Goal: Task Accomplishment & Management: Complete application form

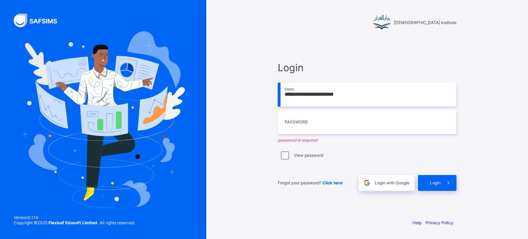
click at [275, 156] on div "**********" at bounding box center [367, 126] width 193 height 174
click at [348, 46] on div "**********" at bounding box center [367, 126] width 193 height 174
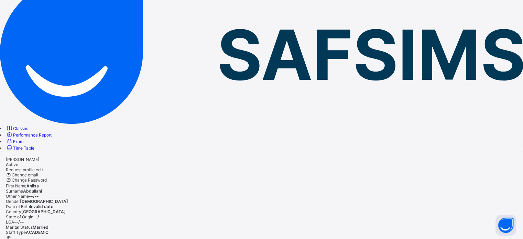
scroll to position [56, 0]
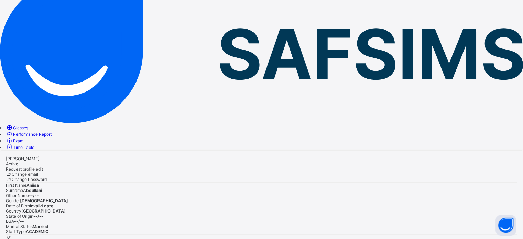
click at [28, 125] on span "Classes" at bounding box center [20, 127] width 15 height 5
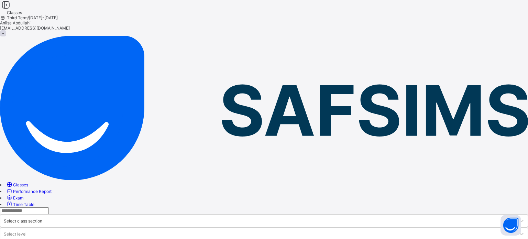
drag, startPoint x: 257, startPoint y: 93, endPoint x: 280, endPoint y: 90, distance: 23.6
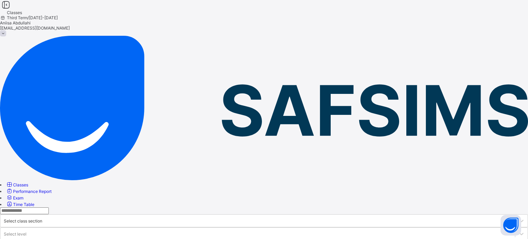
drag, startPoint x: 280, startPoint y: 90, endPoint x: 246, endPoint y: 87, distance: 33.9
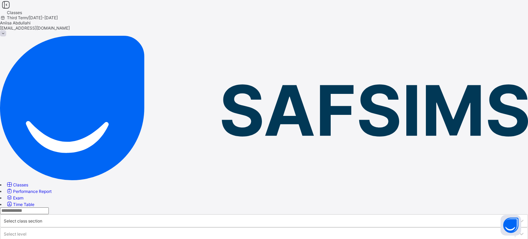
drag, startPoint x: 167, startPoint y: 84, endPoint x: 145, endPoint y: 78, distance: 22.7
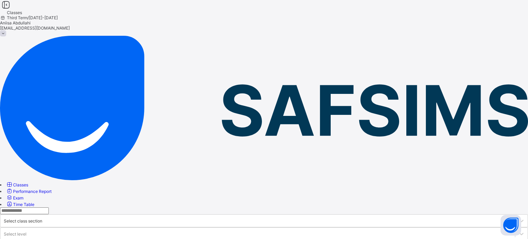
drag, startPoint x: 145, startPoint y: 78, endPoint x: 248, endPoint y: 86, distance: 103.5
drag, startPoint x: 248, startPoint y: 86, endPoint x: 286, endPoint y: 74, distance: 40.0
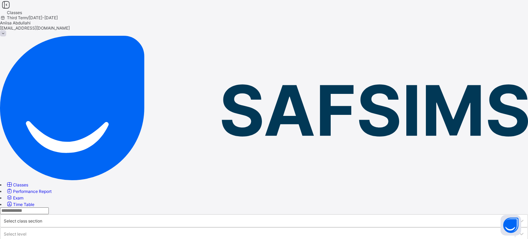
drag, startPoint x: 286, startPoint y: 74, endPoint x: 207, endPoint y: 86, distance: 79.7
drag, startPoint x: 207, startPoint y: 87, endPoint x: 239, endPoint y: 87, distance: 32.7
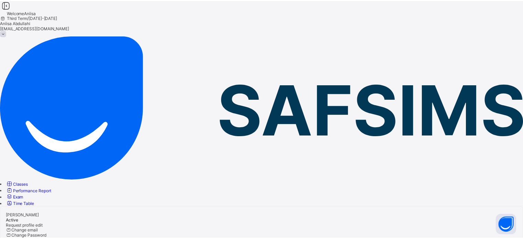
scroll to position [56, 0]
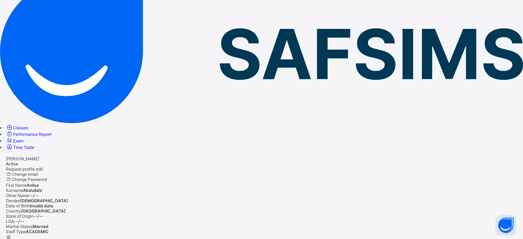
click at [33, 214] on span at bounding box center [33, 216] width 0 height 5
click at [23, 188] on span "Surname" at bounding box center [14, 190] width 17 height 5
click at [28, 125] on link "Classes" at bounding box center [17, 127] width 22 height 5
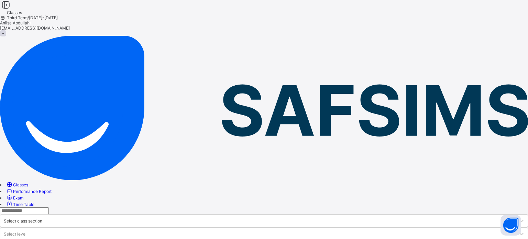
drag, startPoint x: 195, startPoint y: 74, endPoint x: 149, endPoint y: 84, distance: 47.1
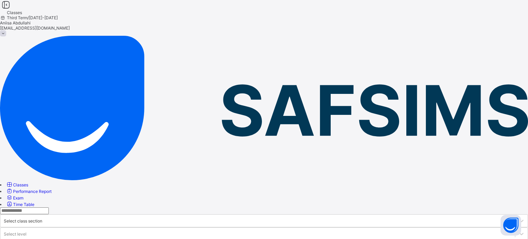
drag, startPoint x: 149, startPoint y: 84, endPoint x: 300, endPoint y: 84, distance: 151.7
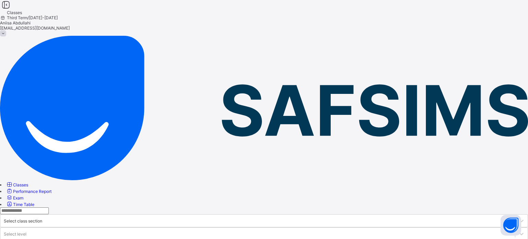
drag, startPoint x: 300, startPoint y: 84, endPoint x: 290, endPoint y: 90, distance: 11.9
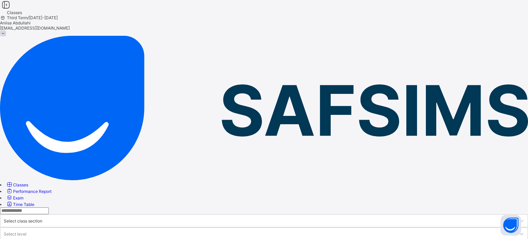
drag, startPoint x: 290, startPoint y: 90, endPoint x: 284, endPoint y: 88, distance: 6.8
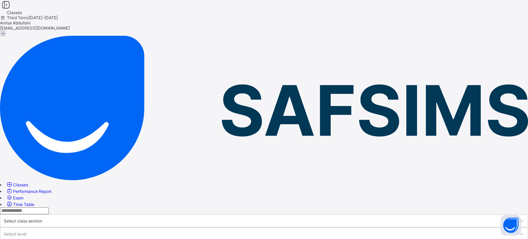
drag, startPoint x: 312, startPoint y: 93, endPoint x: 285, endPoint y: 93, distance: 27.5
drag, startPoint x: 285, startPoint y: 87, endPoint x: 265, endPoint y: 83, distance: 20.7
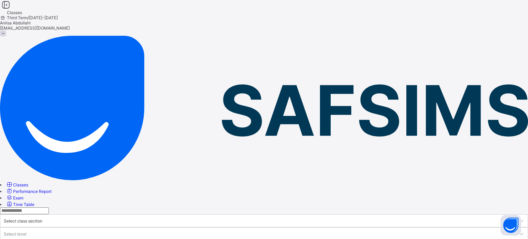
drag, startPoint x: 265, startPoint y: 83, endPoint x: 132, endPoint y: 90, distance: 132.7
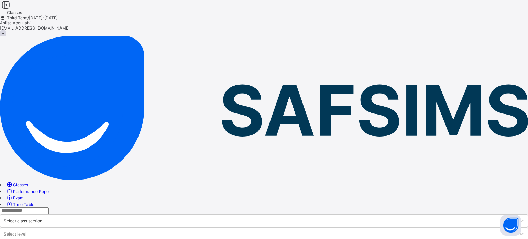
drag, startPoint x: 127, startPoint y: 91, endPoint x: 122, endPoint y: 90, distance: 4.3
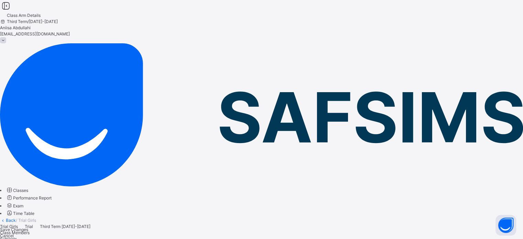
click at [12, 11] on icon at bounding box center [6, 6] width 12 height 10
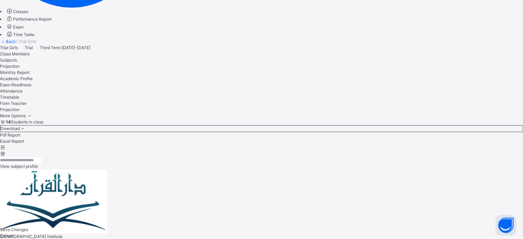
scroll to position [178, 0]
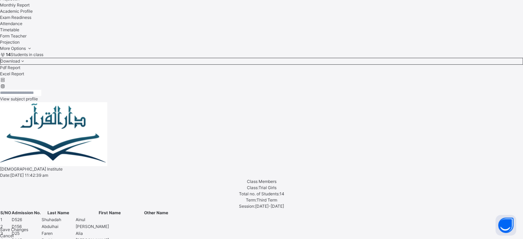
scroll to position [253, 0]
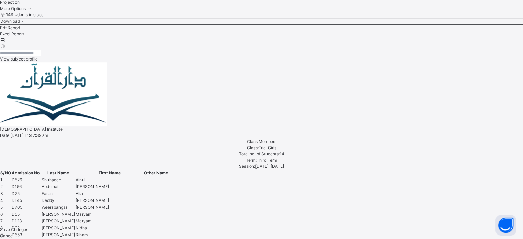
scroll to position [287, 0]
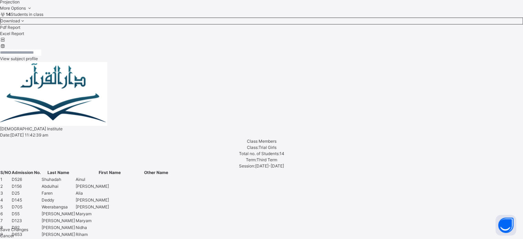
drag, startPoint x: 124, startPoint y: 79, endPoint x: 69, endPoint y: 89, distance: 56.3
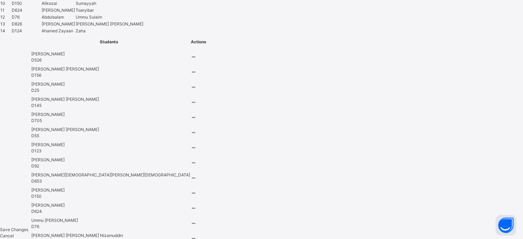
scroll to position [526, 0]
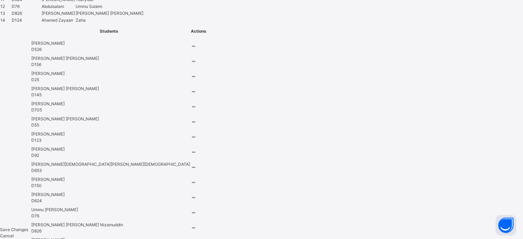
scroll to position [536, 0]
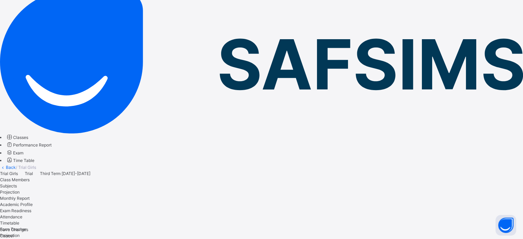
scroll to position [52, 0]
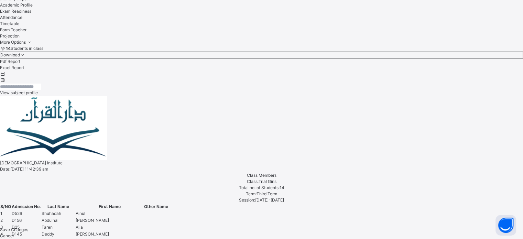
scroll to position [84, 0]
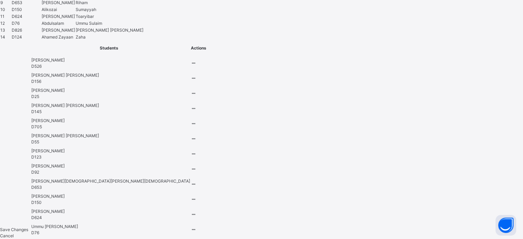
scroll to position [536, 0]
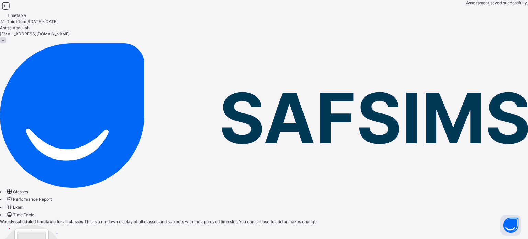
click at [12, 189] on link "Classes" at bounding box center [17, 191] width 22 height 5
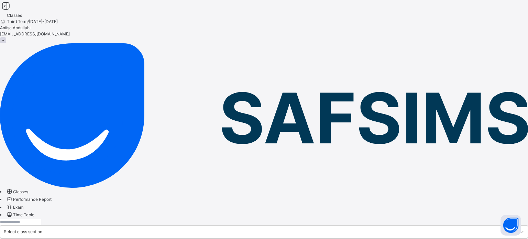
click at [15, 197] on link "Performance Report" at bounding box center [29, 199] width 46 height 5
select select "****"
select select "*"
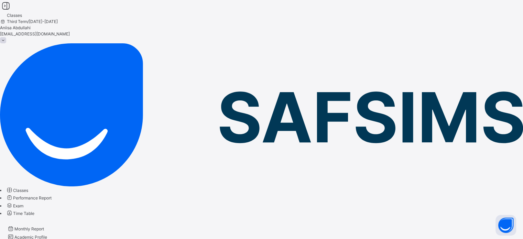
click at [11, 187] on icon at bounding box center [9, 190] width 7 height 7
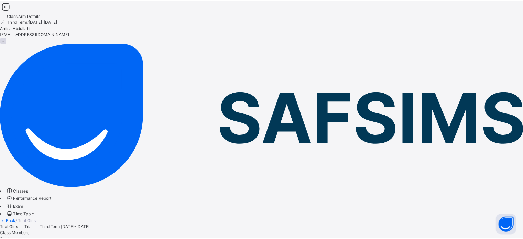
scroll to position [36, 0]
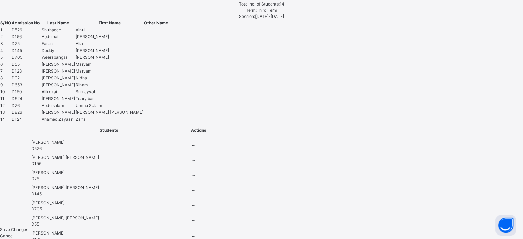
scroll to position [536, 0]
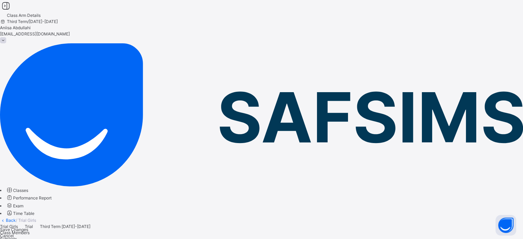
scroll to position [31, 0]
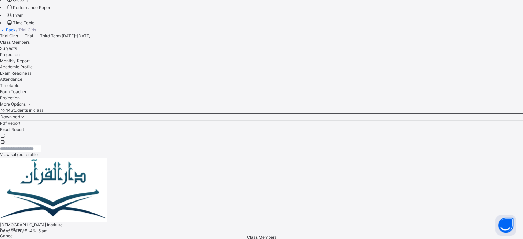
scroll to position [193, 0]
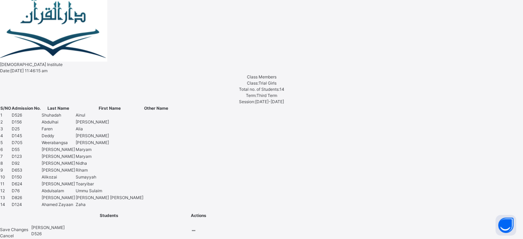
scroll to position [352, 0]
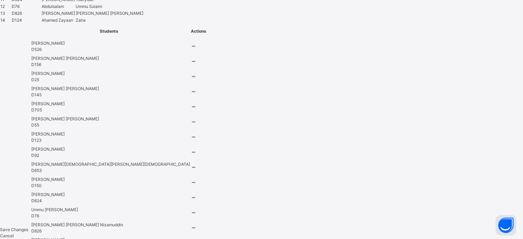
scroll to position [536, 0]
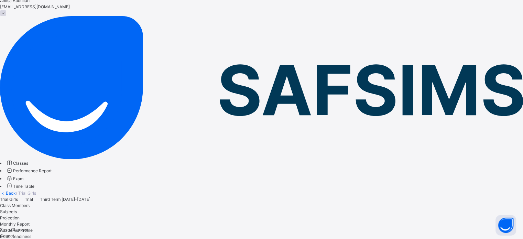
scroll to position [28, 0]
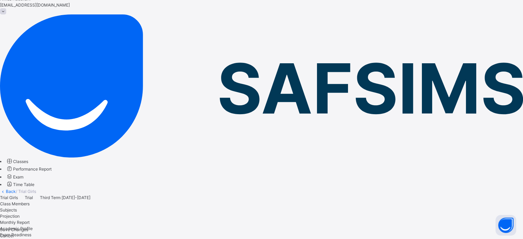
scroll to position [31, 0]
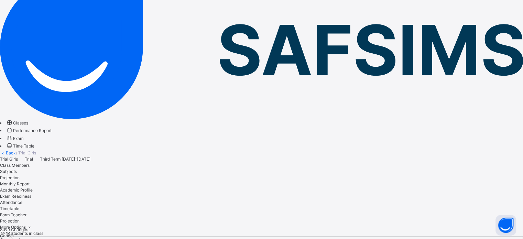
scroll to position [67, 0]
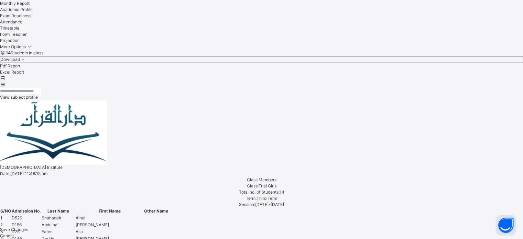
scroll to position [253, 0]
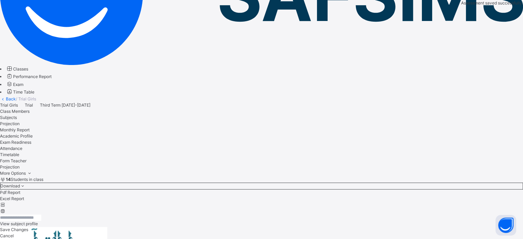
scroll to position [277, 0]
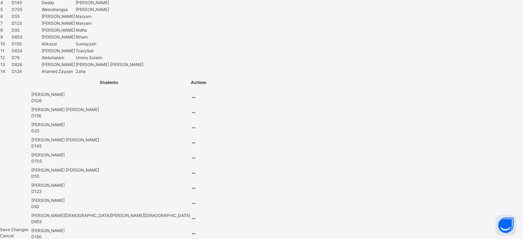
scroll to position [484, 0]
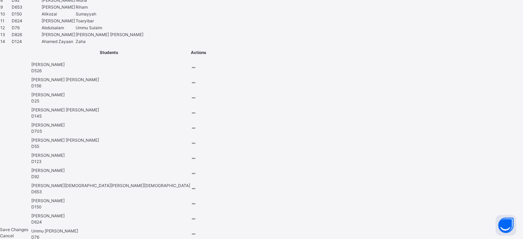
scroll to position [539, 0]
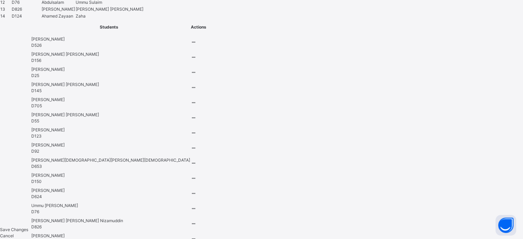
type input "***"
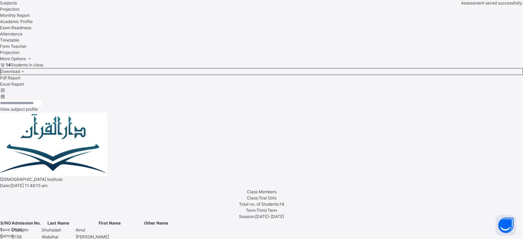
scroll to position [236, 0]
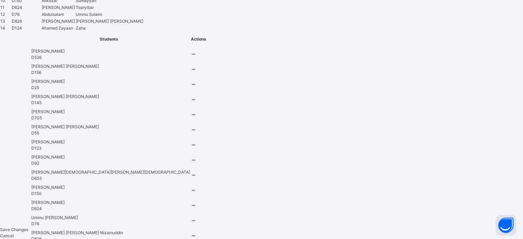
scroll to position [538, 0]
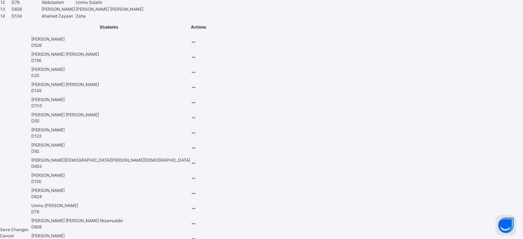
type input "**"
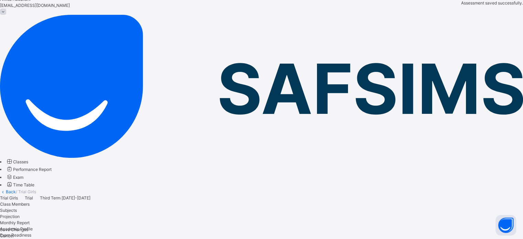
scroll to position [28, 0]
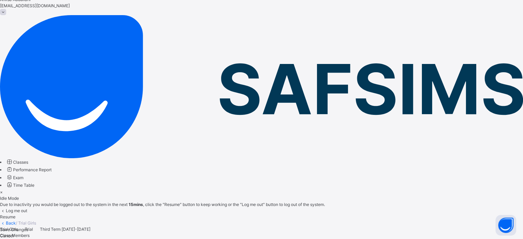
click at [343, 195] on div "Idle Mode" at bounding box center [261, 198] width 523 height 6
click at [327, 214] on div "Resume" at bounding box center [261, 217] width 523 height 6
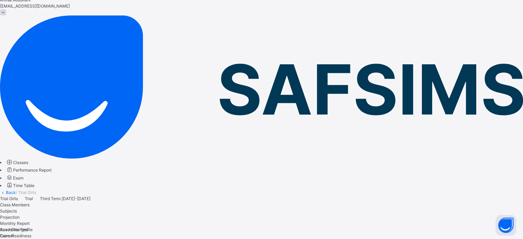
scroll to position [31, 0]
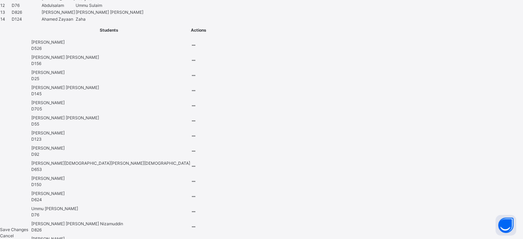
scroll to position [534, 0]
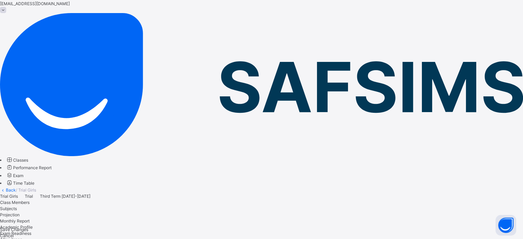
scroll to position [31, 0]
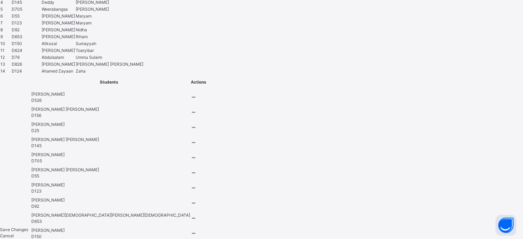
scroll to position [536, 0]
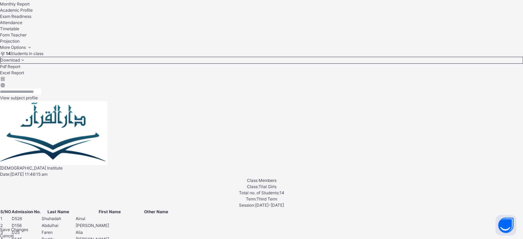
scroll to position [253, 0]
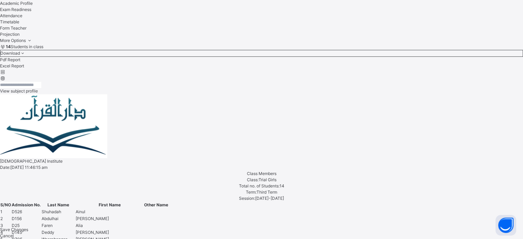
scroll to position [0, 0]
type input "*"
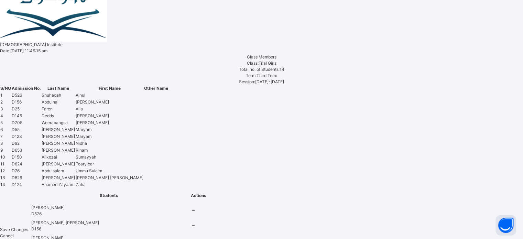
scroll to position [536, 0]
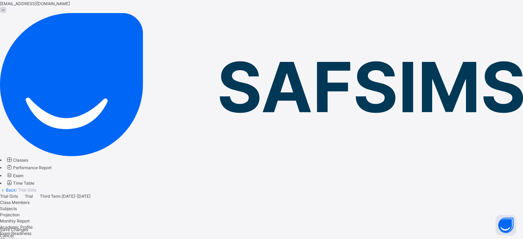
scroll to position [31, 0]
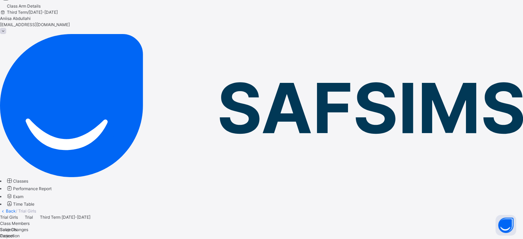
scroll to position [12, 0]
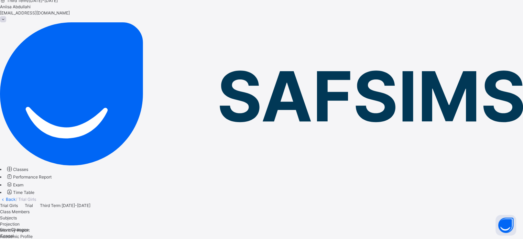
scroll to position [21, 0]
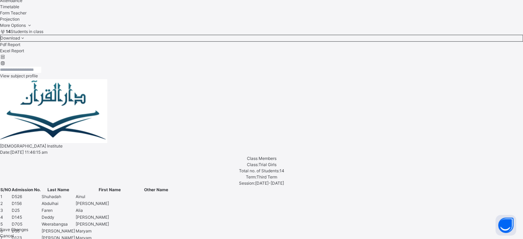
scroll to position [259, 0]
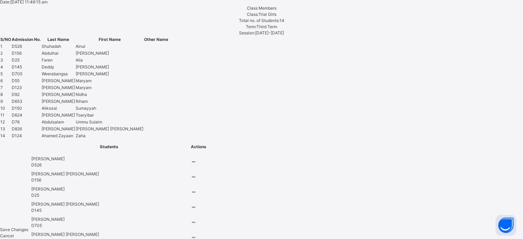
scroll to position [536, 0]
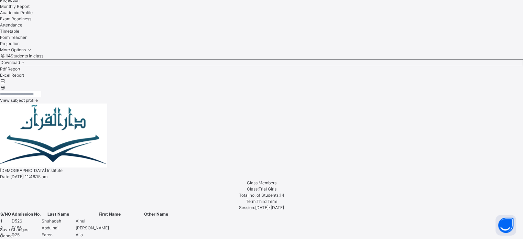
scroll to position [253, 0]
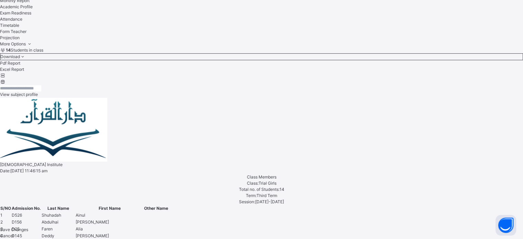
scroll to position [181, 0]
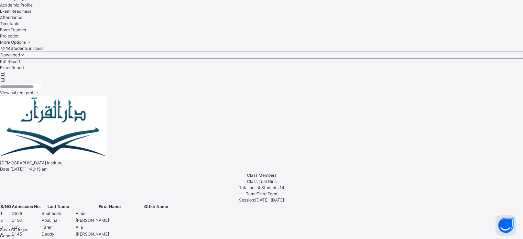
scroll to position [6, 0]
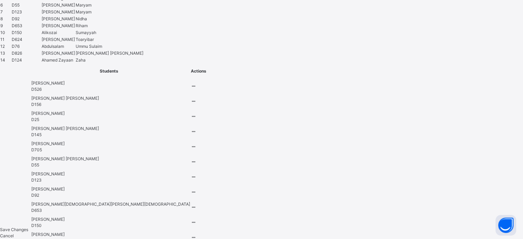
scroll to position [536, 0]
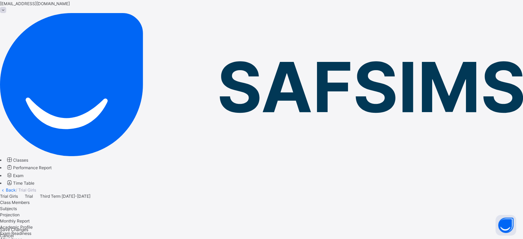
scroll to position [31, 0]
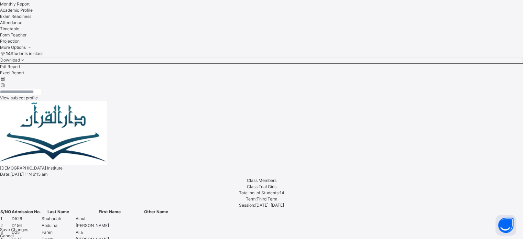
scroll to position [248, 0]
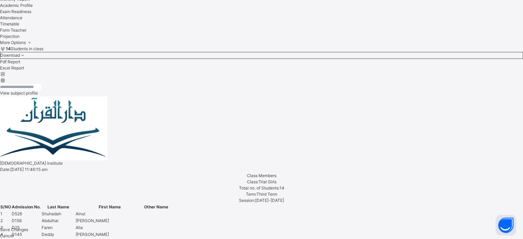
scroll to position [253, 0]
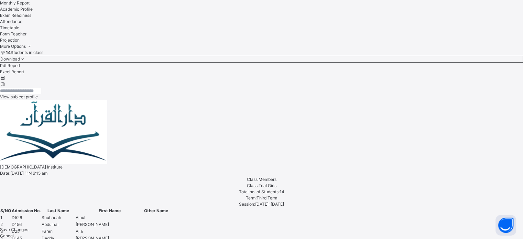
scroll to position [47, 0]
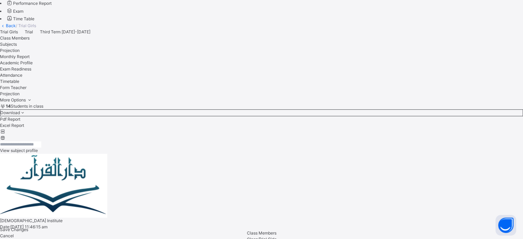
scroll to position [191, 0]
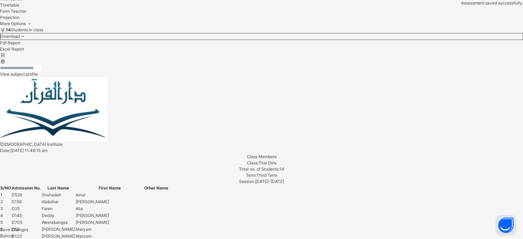
scroll to position [277, 0]
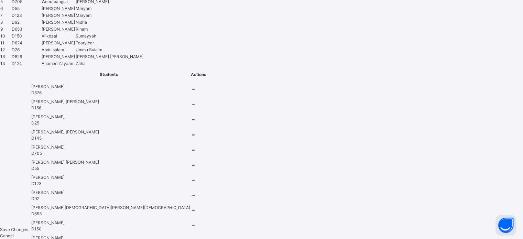
scroll to position [495, 0]
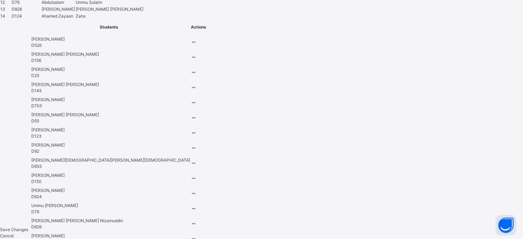
type input "*"
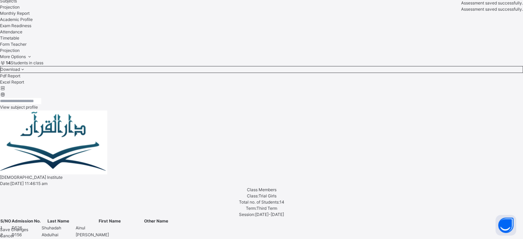
scroll to position [235, 0]
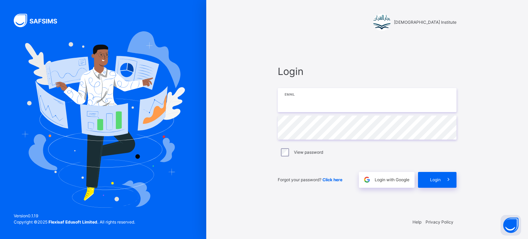
type input "**********"
